Goal: Communication & Community: Answer question/provide support

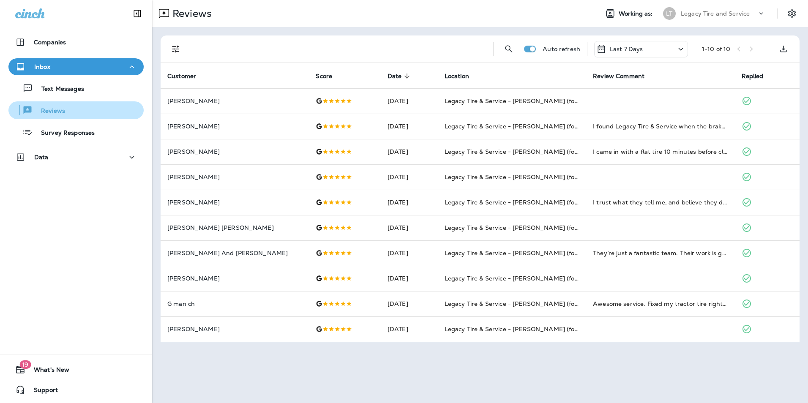
click at [83, 114] on div "Reviews" at bounding box center [76, 110] width 129 height 13
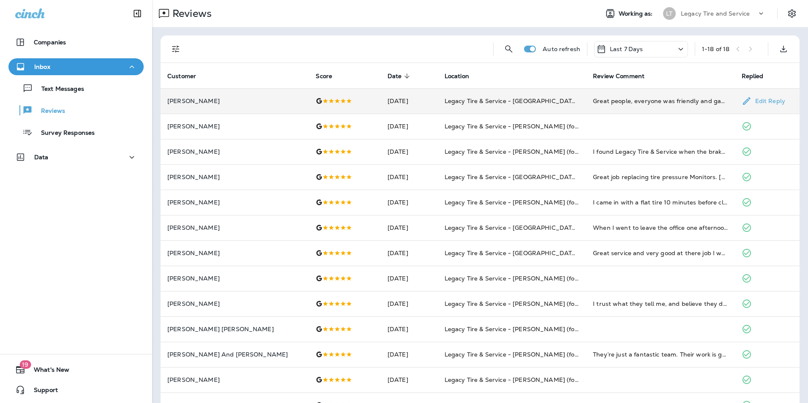
click at [244, 106] on td "[PERSON_NAME]" at bounding box center [235, 100] width 148 height 25
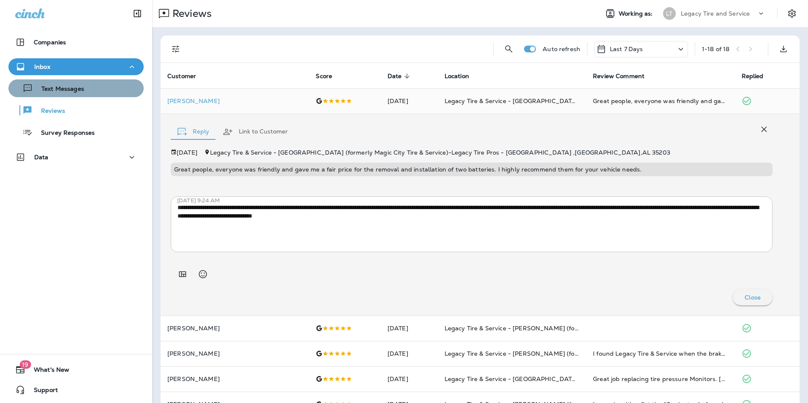
click at [87, 87] on div "Text Messages" at bounding box center [76, 88] width 129 height 13
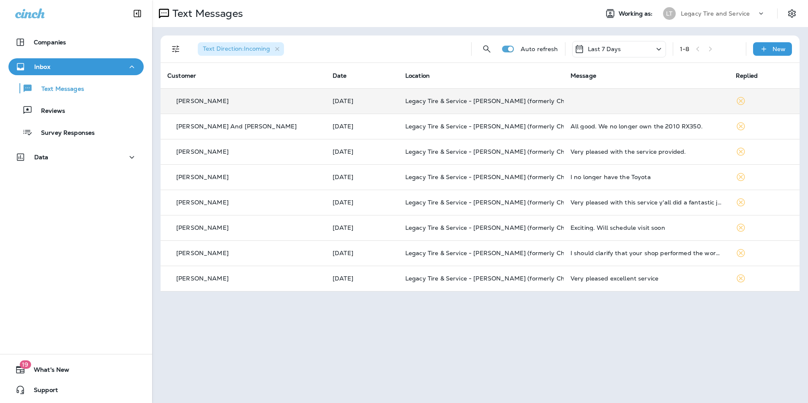
click at [248, 100] on div "[PERSON_NAME]" at bounding box center [243, 101] width 152 height 9
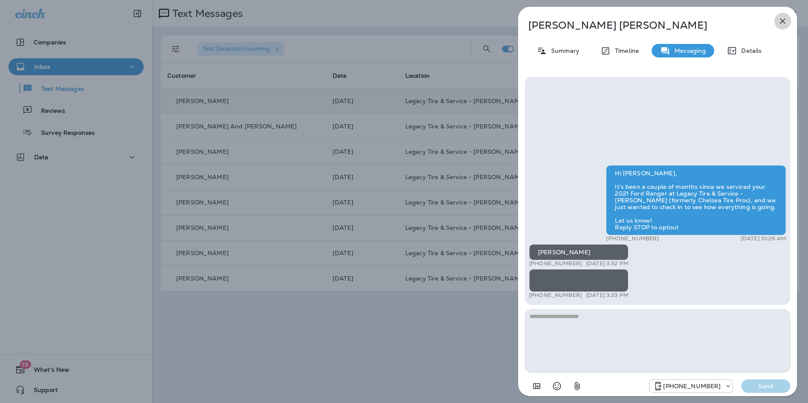
click at [785, 26] on button "button" at bounding box center [782, 21] width 17 height 17
